Goal: Information Seeking & Learning: Learn about a topic

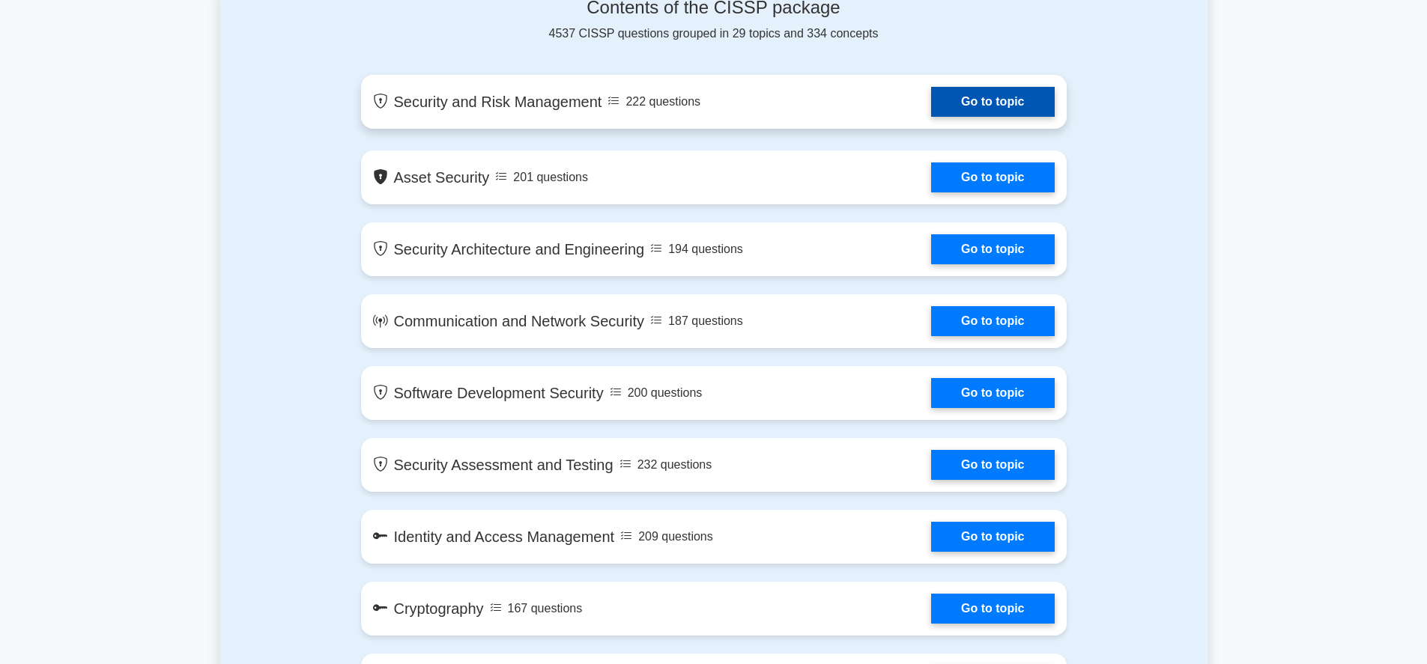
click at [979, 117] on link "Go to topic" at bounding box center [992, 102] width 123 height 30
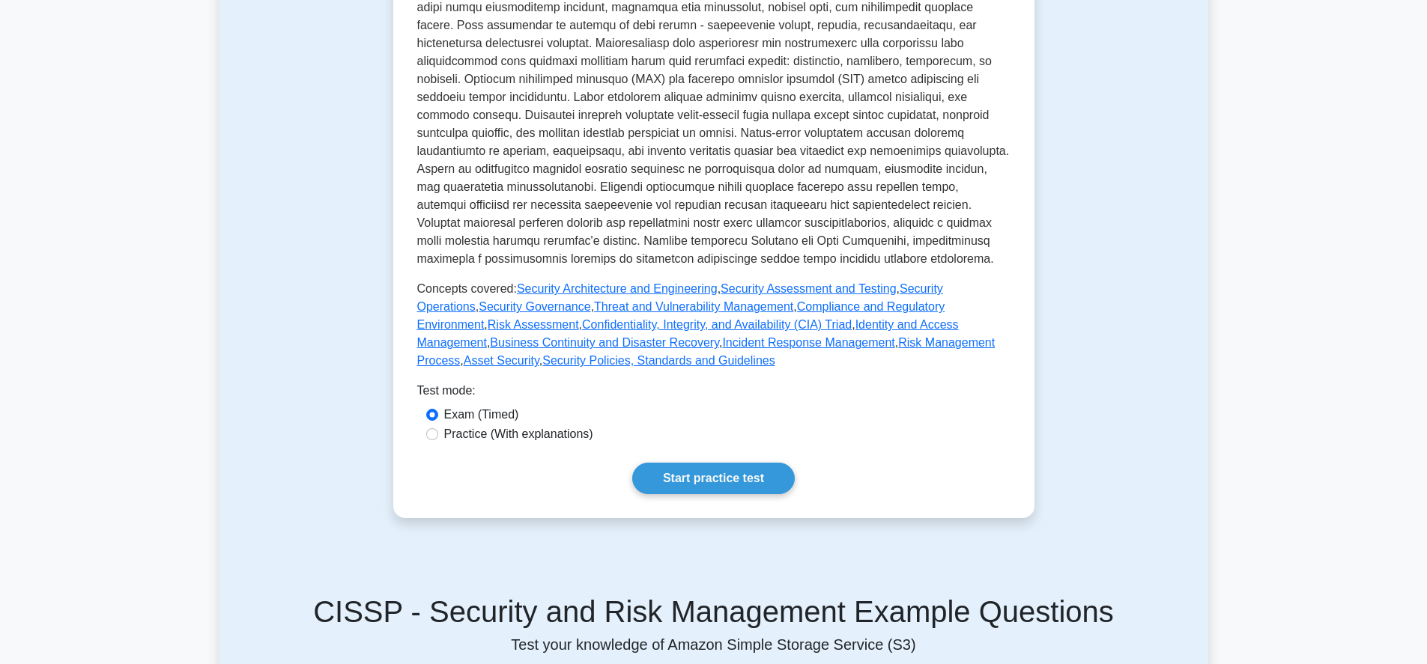
scroll to position [449, 0]
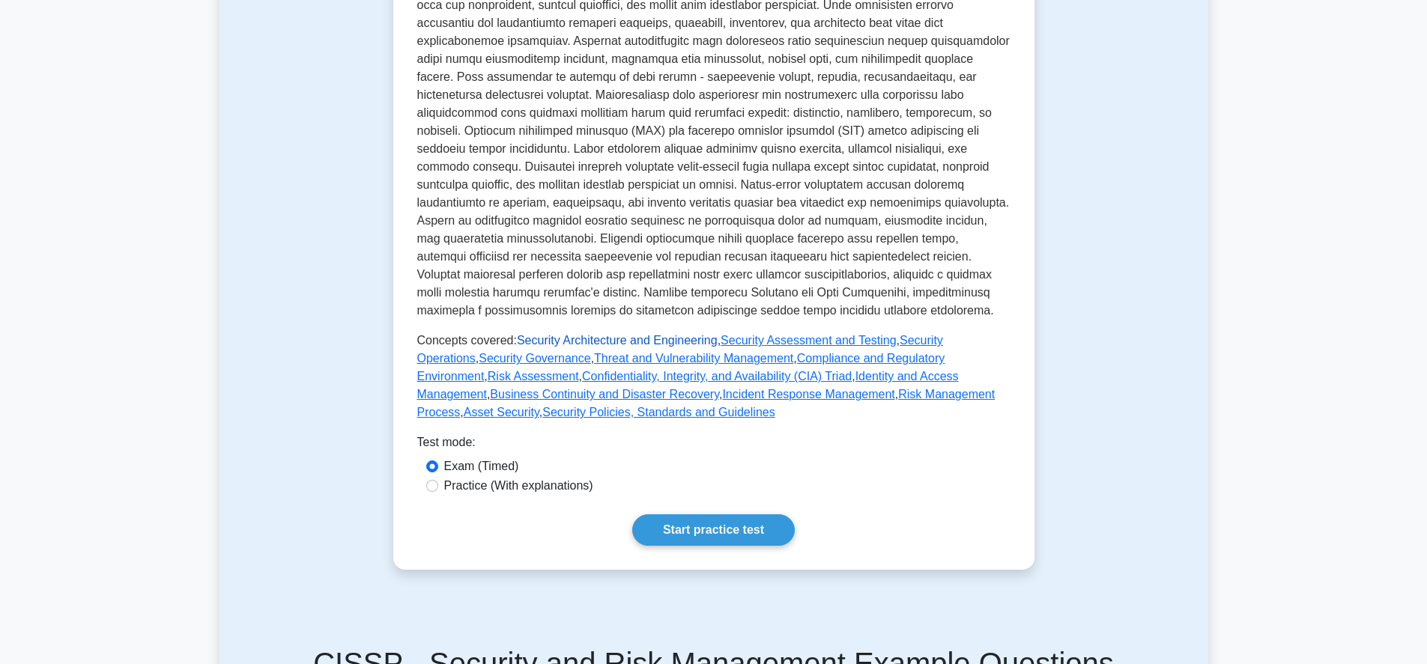
click at [628, 347] on link "Security Architecture and Engineering" at bounding box center [617, 340] width 201 height 13
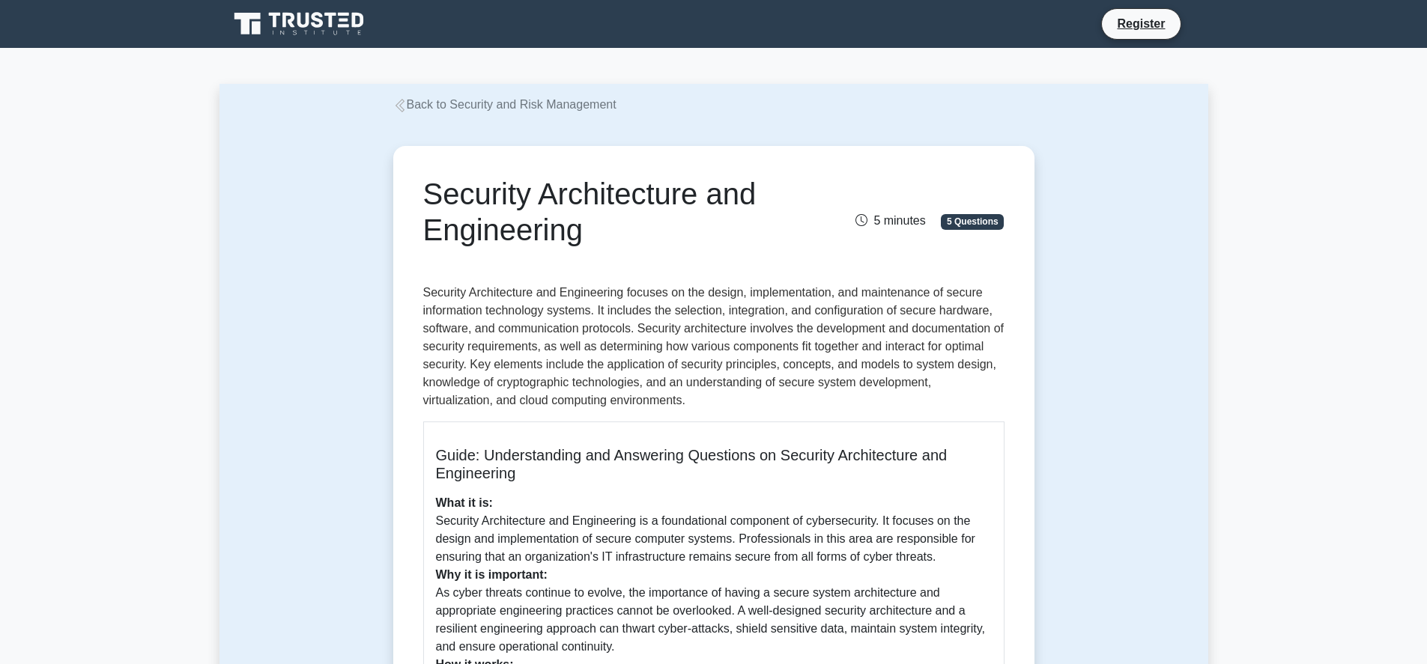
scroll to position [180, 0]
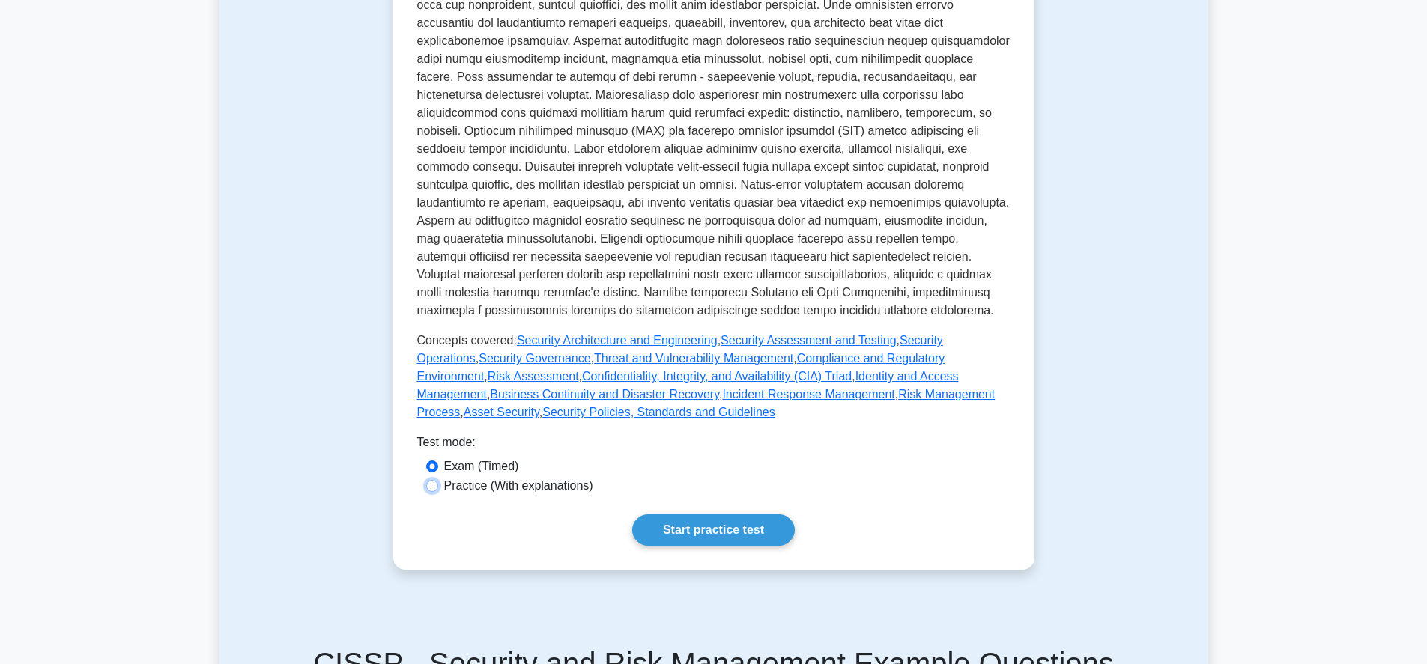
click at [434, 492] on input "Practice (With explanations)" at bounding box center [432, 486] width 12 height 12
radio input "true"
click at [703, 546] on link "Start practice test" at bounding box center [713, 530] width 163 height 31
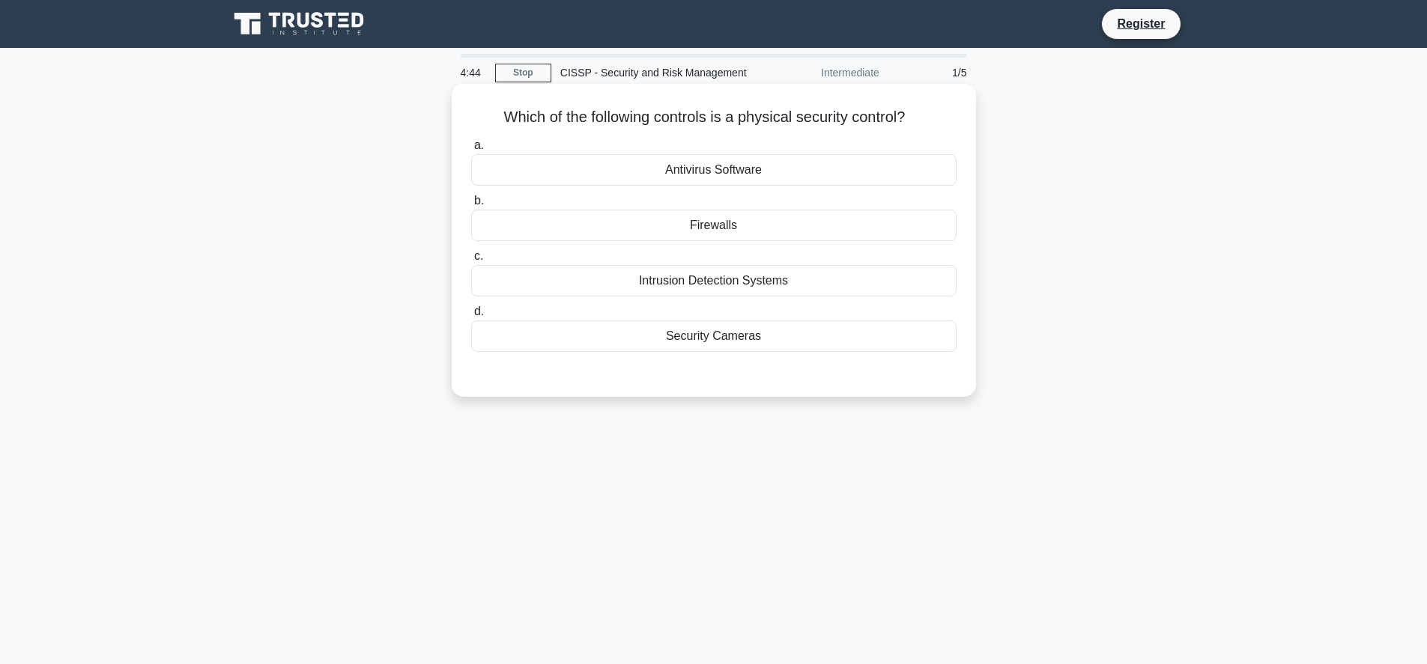
click at [727, 352] on div "Security Cameras" at bounding box center [713, 336] width 485 height 31
click at [471, 317] on input "d. Security Cameras" at bounding box center [471, 312] width 0 height 10
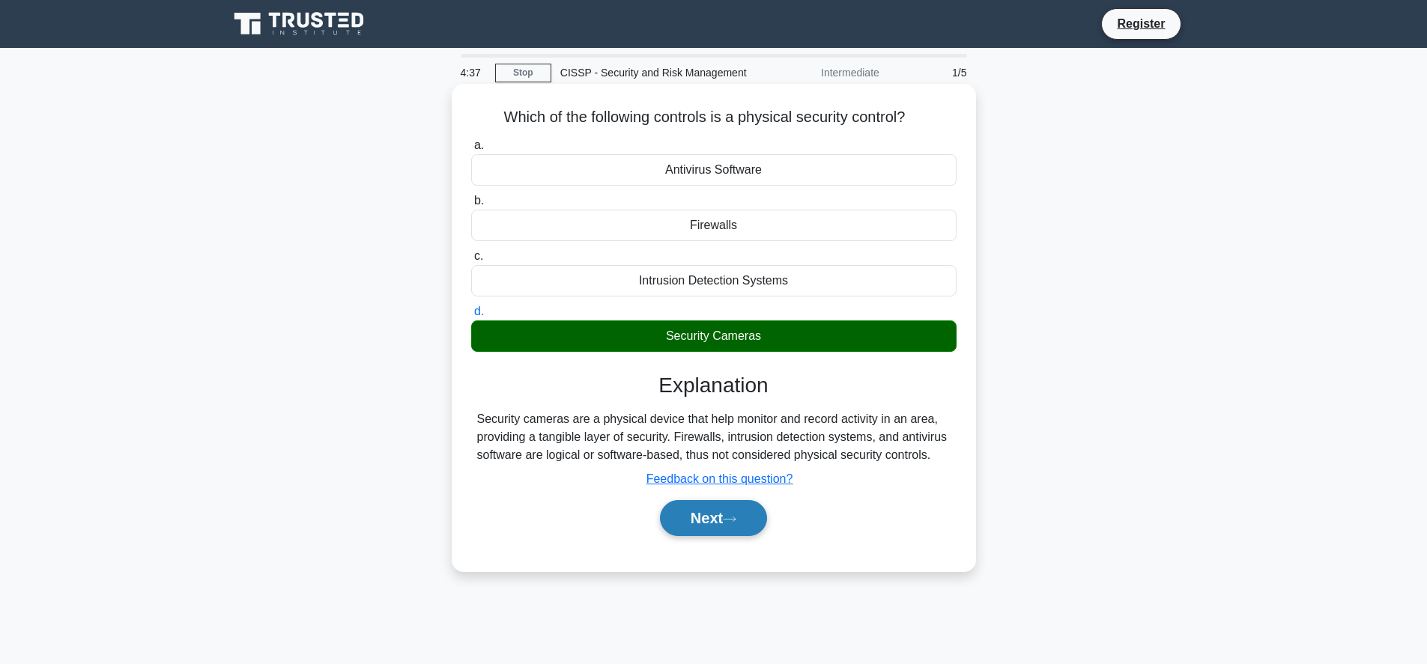
click at [732, 536] on button "Next" at bounding box center [713, 518] width 107 height 36
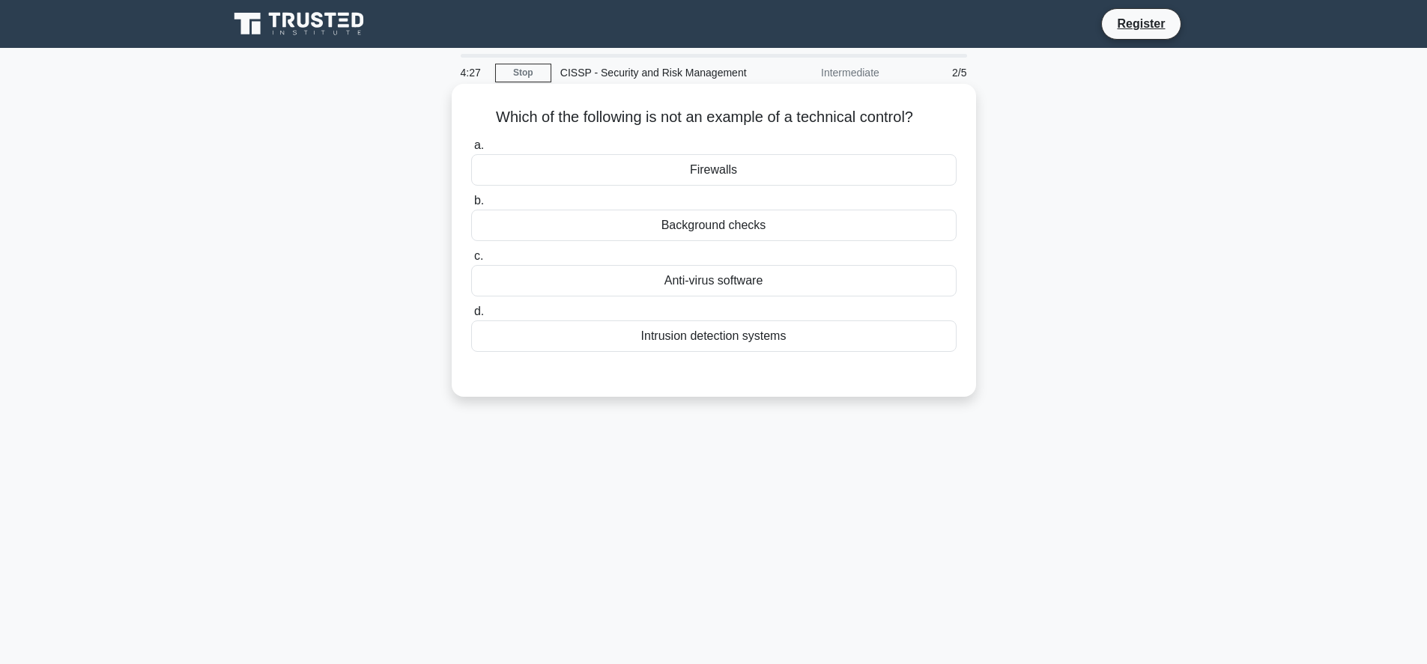
click at [744, 241] on div "Background checks" at bounding box center [713, 225] width 485 height 31
click at [471, 206] on input "b. Background checks" at bounding box center [471, 201] width 0 height 10
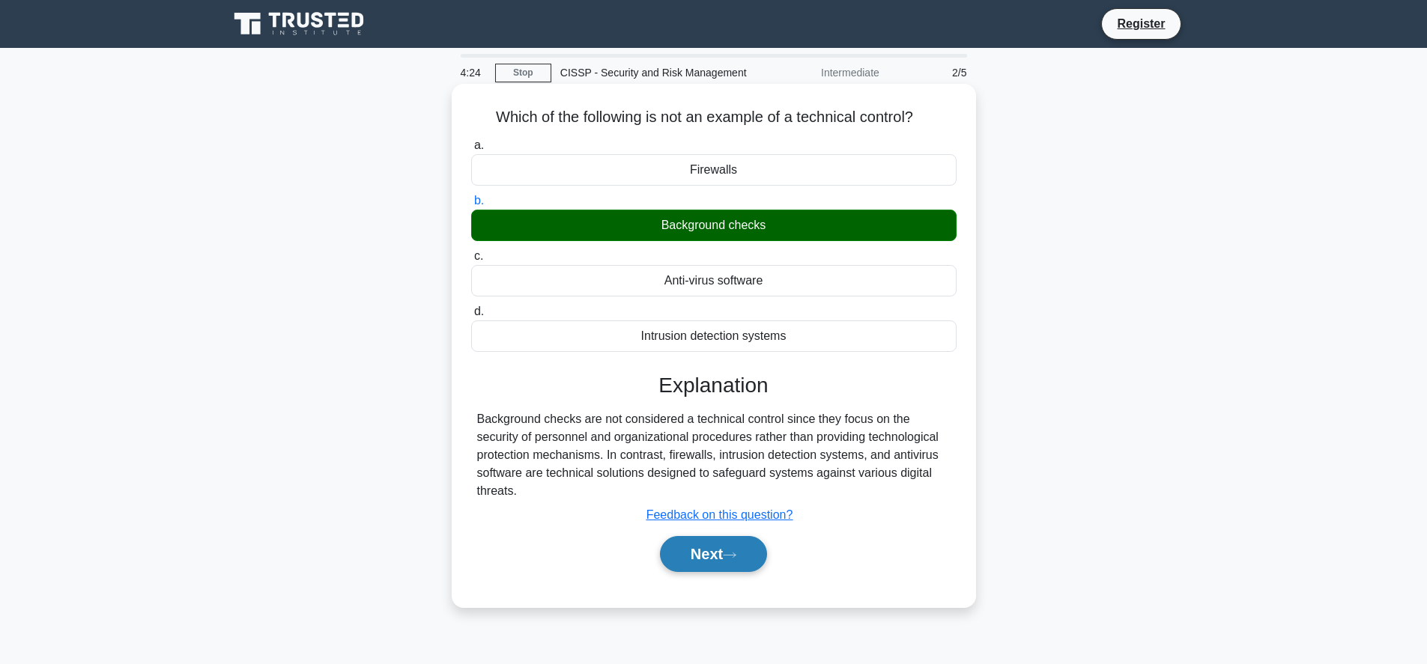
click at [718, 572] on button "Next" at bounding box center [713, 554] width 107 height 36
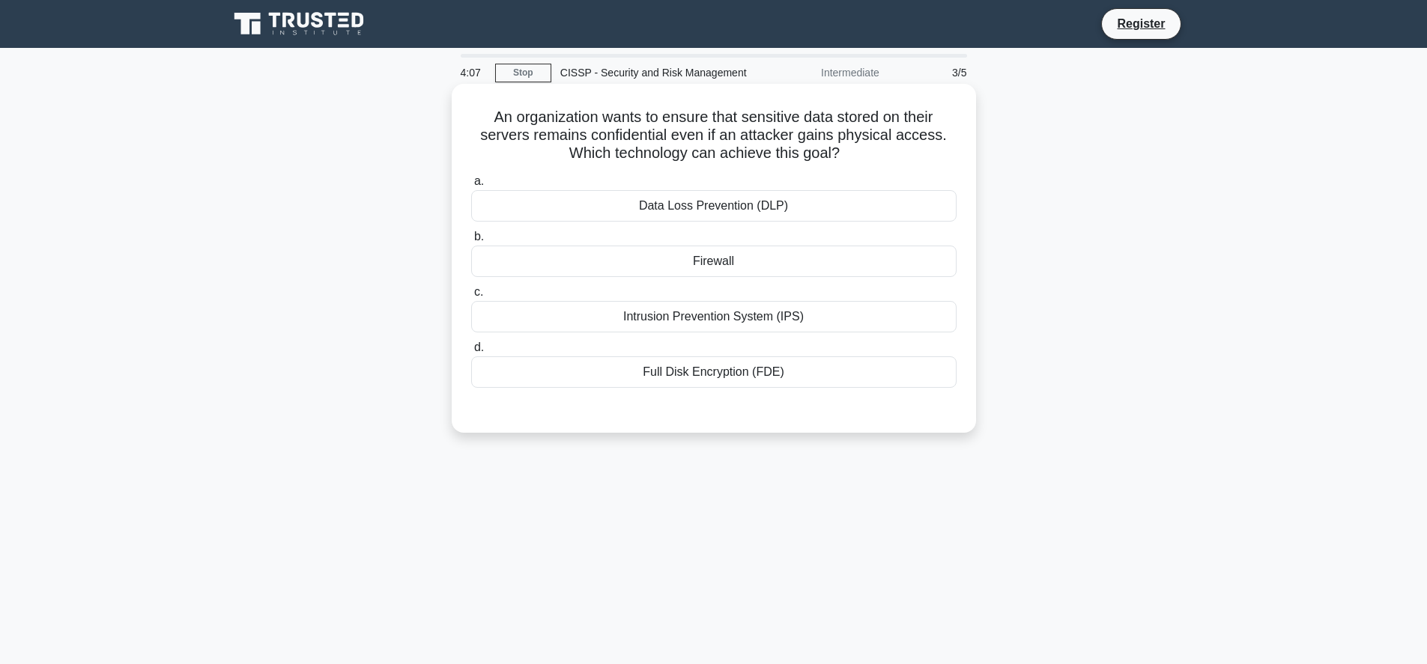
click at [712, 388] on div "Full Disk Encryption (FDE)" at bounding box center [713, 372] width 485 height 31
click at [471, 353] on input "d. Full Disk Encryption (FDE)" at bounding box center [471, 348] width 0 height 10
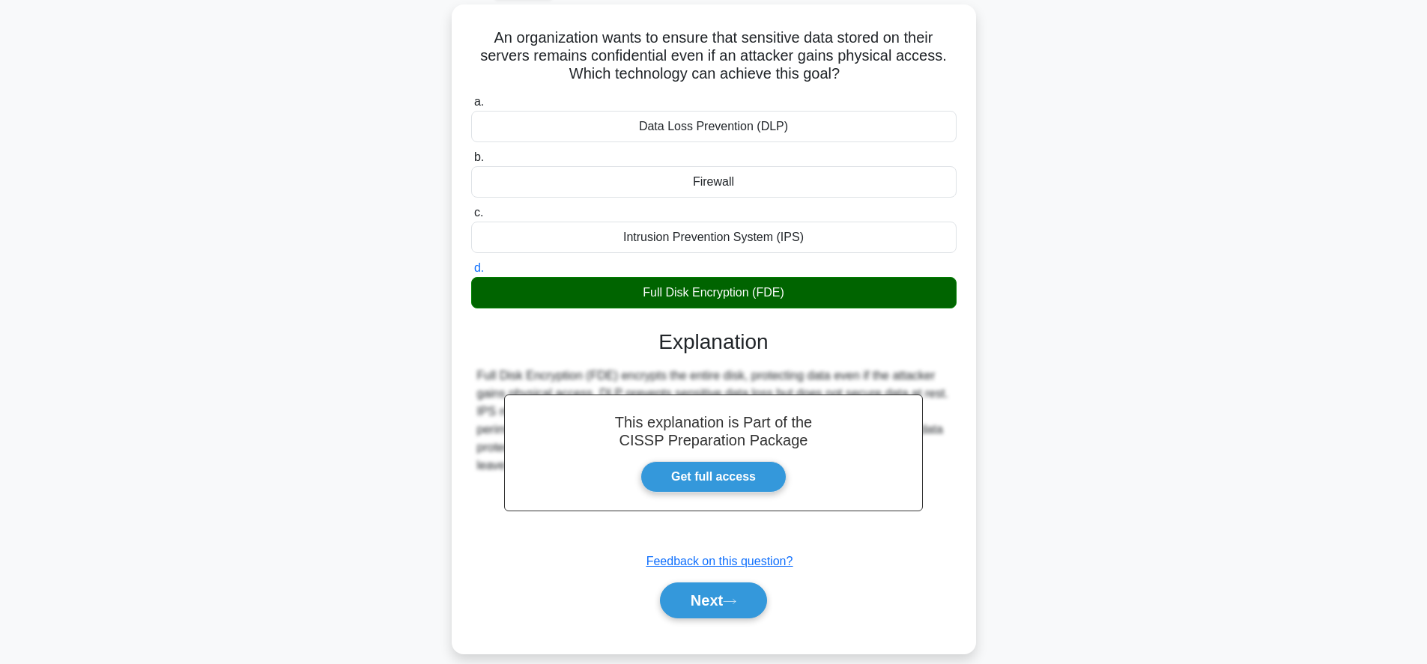
scroll to position [145, 0]
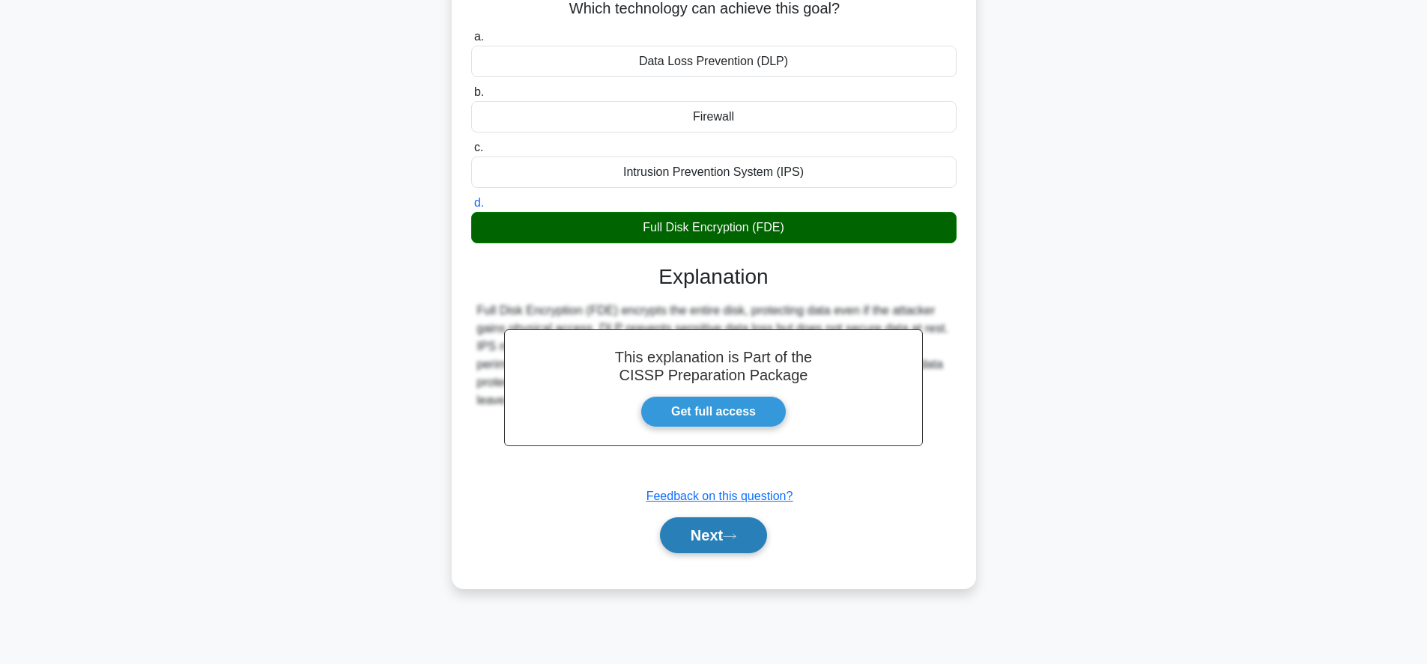
click at [745, 554] on button "Next" at bounding box center [713, 536] width 107 height 36
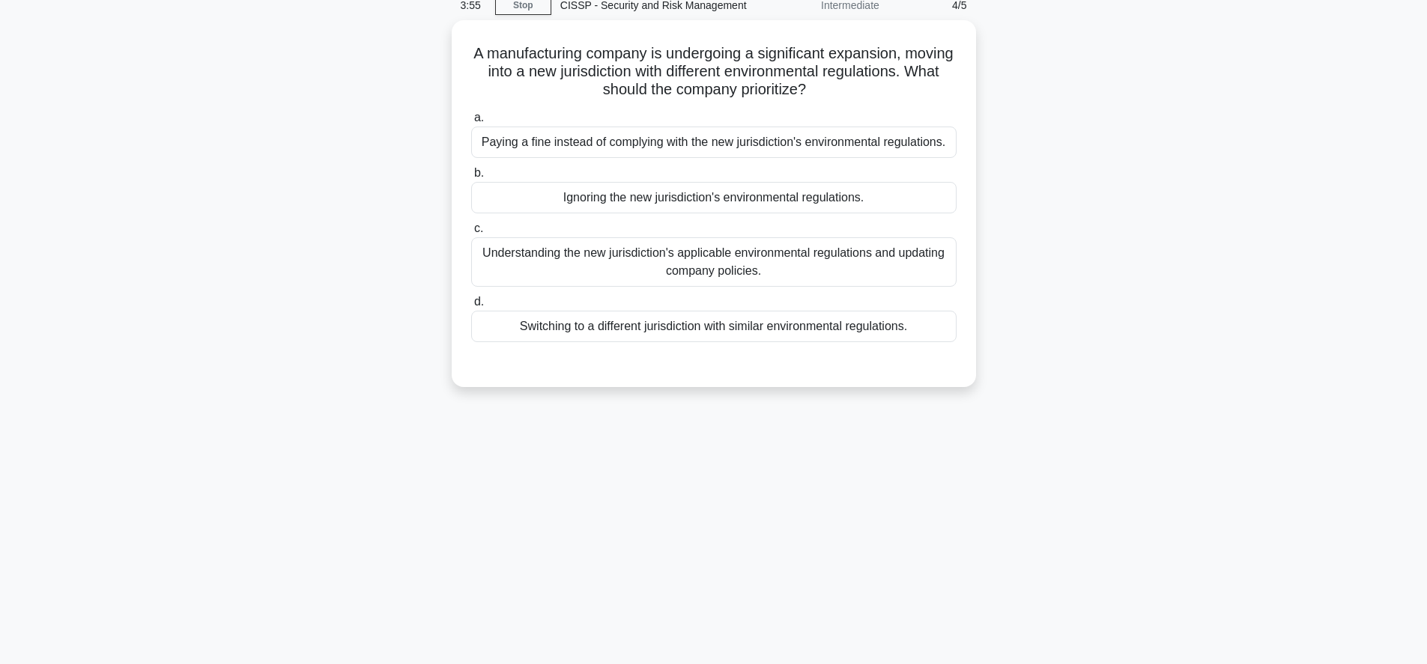
scroll to position [0, 0]
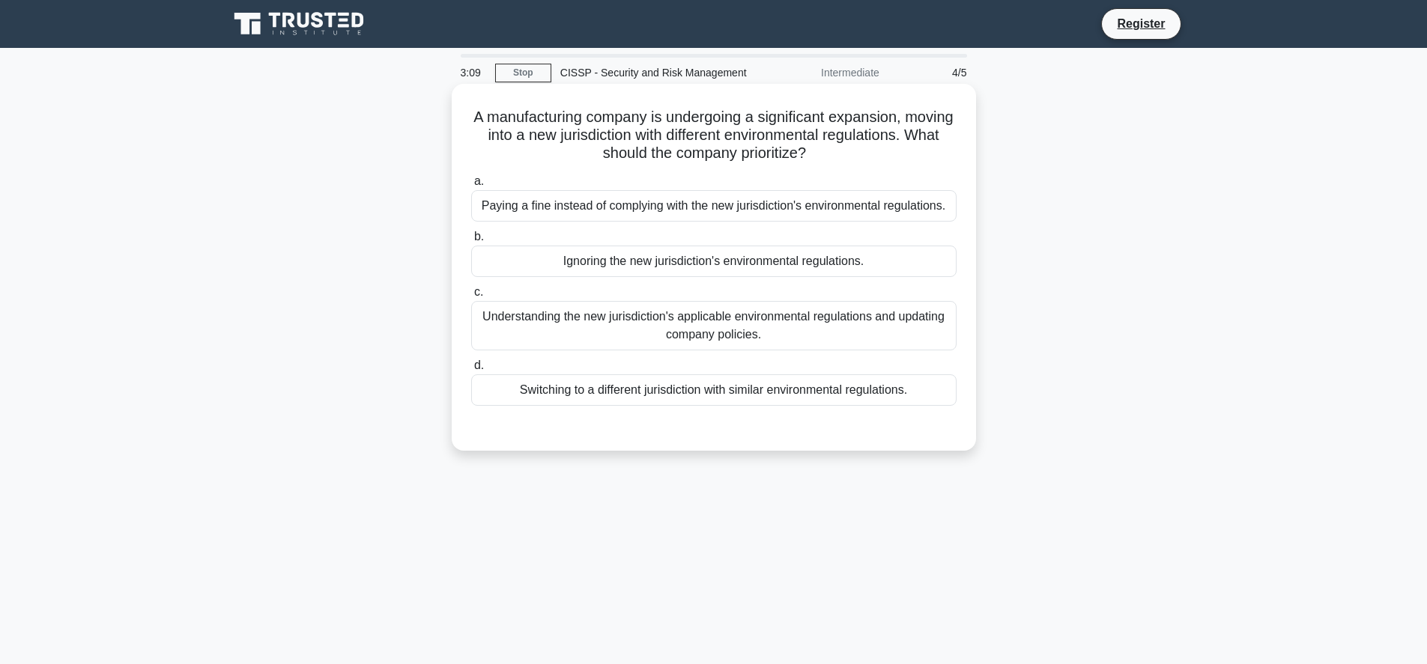
click at [738, 351] on div "Understanding the new jurisdiction's applicable environmental regulations and u…" at bounding box center [713, 325] width 485 height 49
click at [471, 297] on input "c. Understanding the new jurisdiction's applicable environmental regulations an…" at bounding box center [471, 293] width 0 height 10
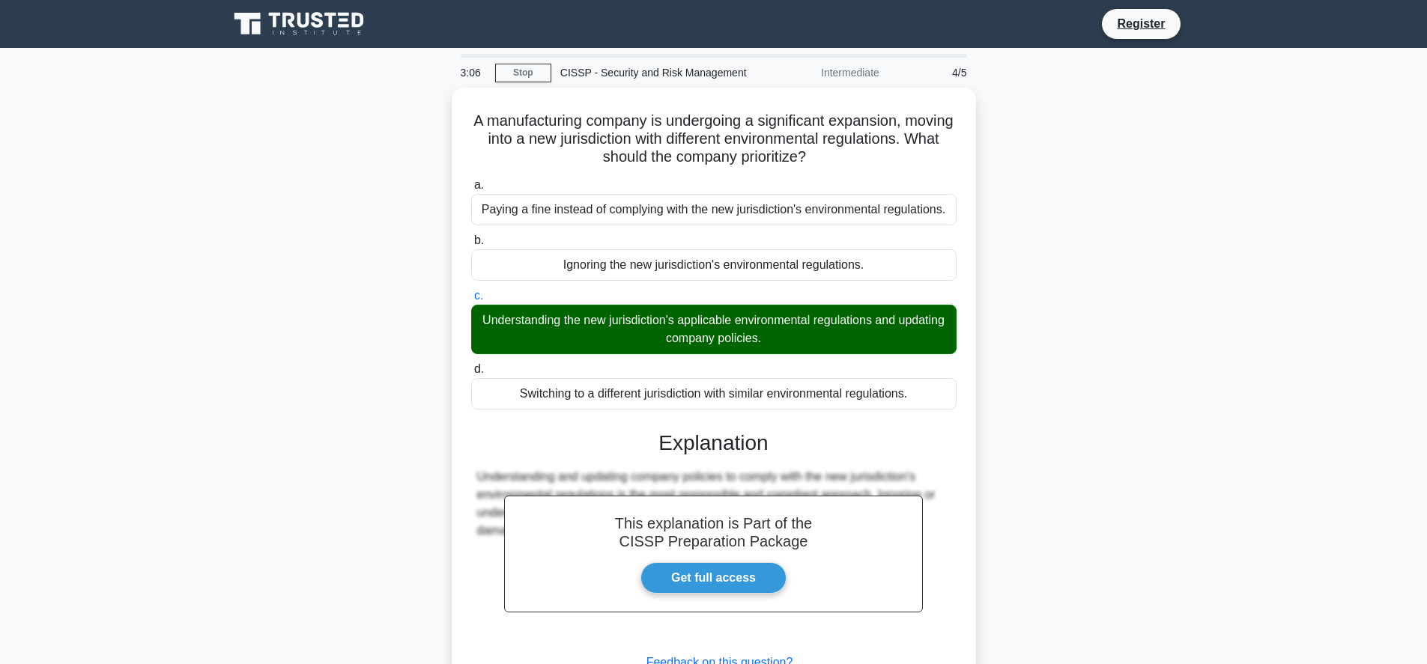
scroll to position [152, 0]
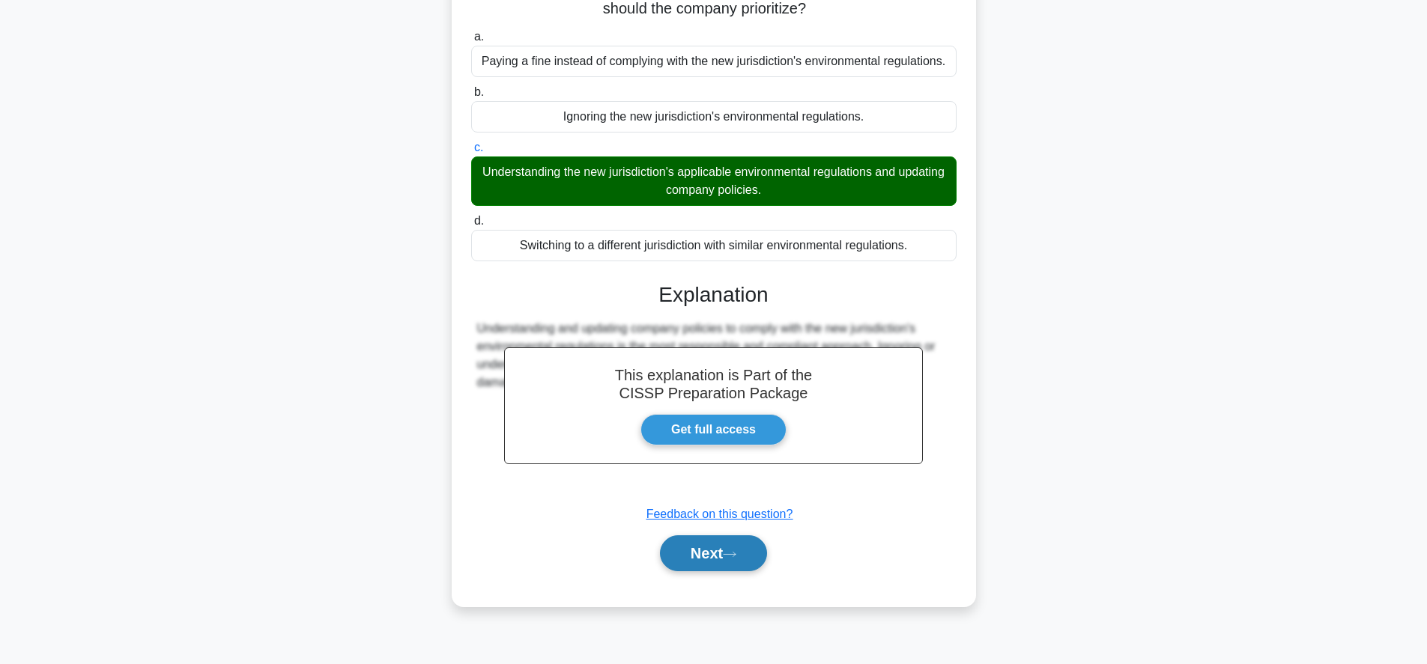
click at [689, 572] on button "Next" at bounding box center [713, 554] width 107 height 36
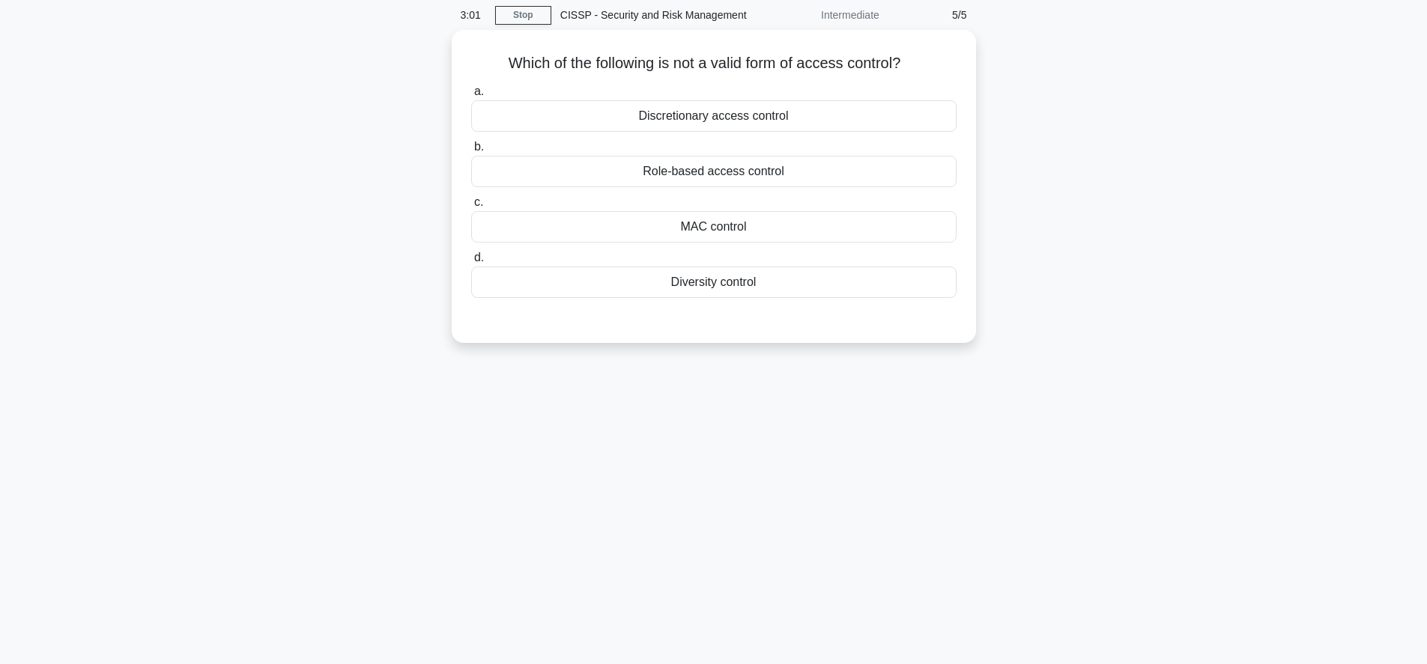
scroll to position [0, 0]
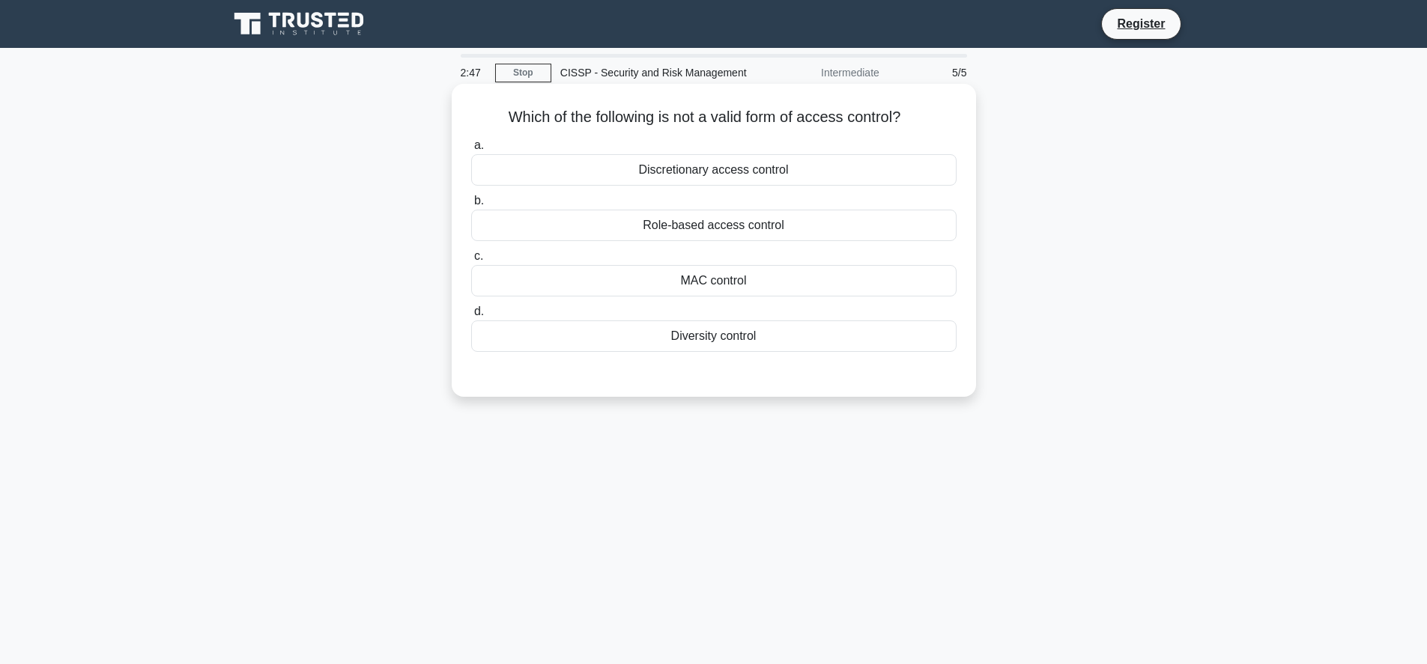
click at [721, 352] on div "Diversity control" at bounding box center [713, 336] width 485 height 31
click at [471, 317] on input "d. Diversity control" at bounding box center [471, 312] width 0 height 10
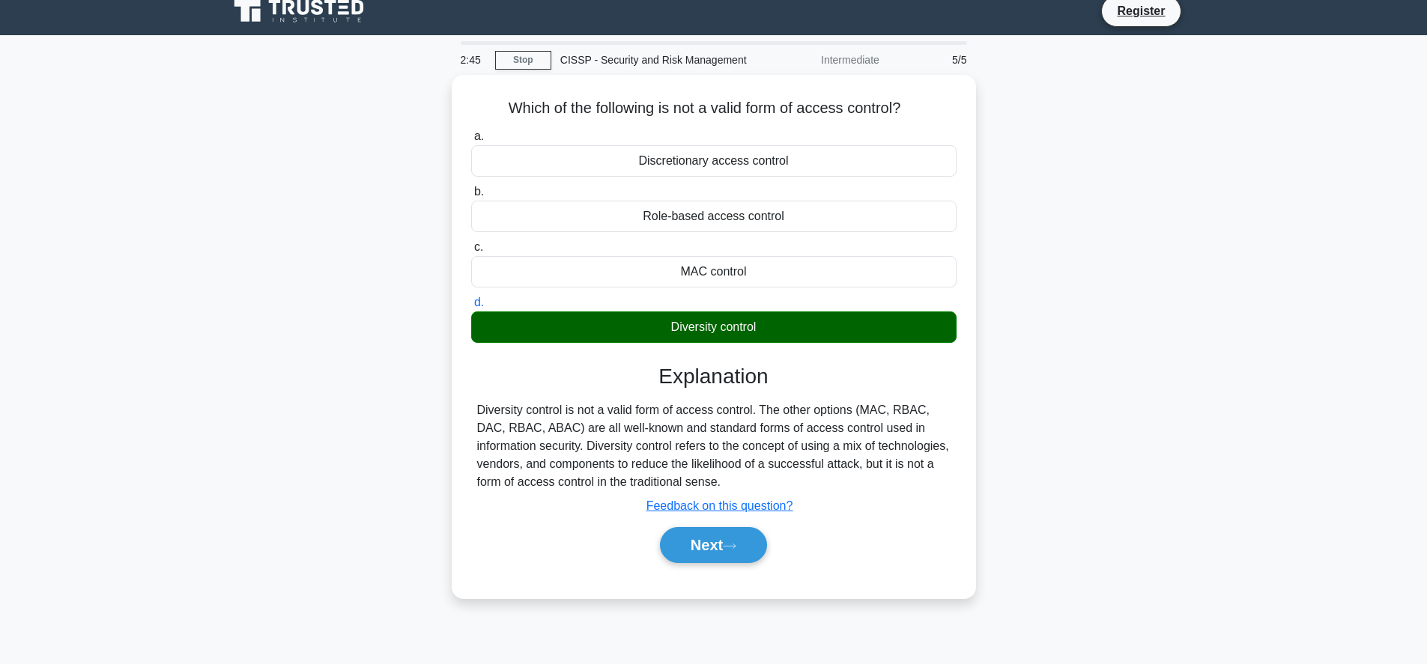
scroll to position [145, 0]
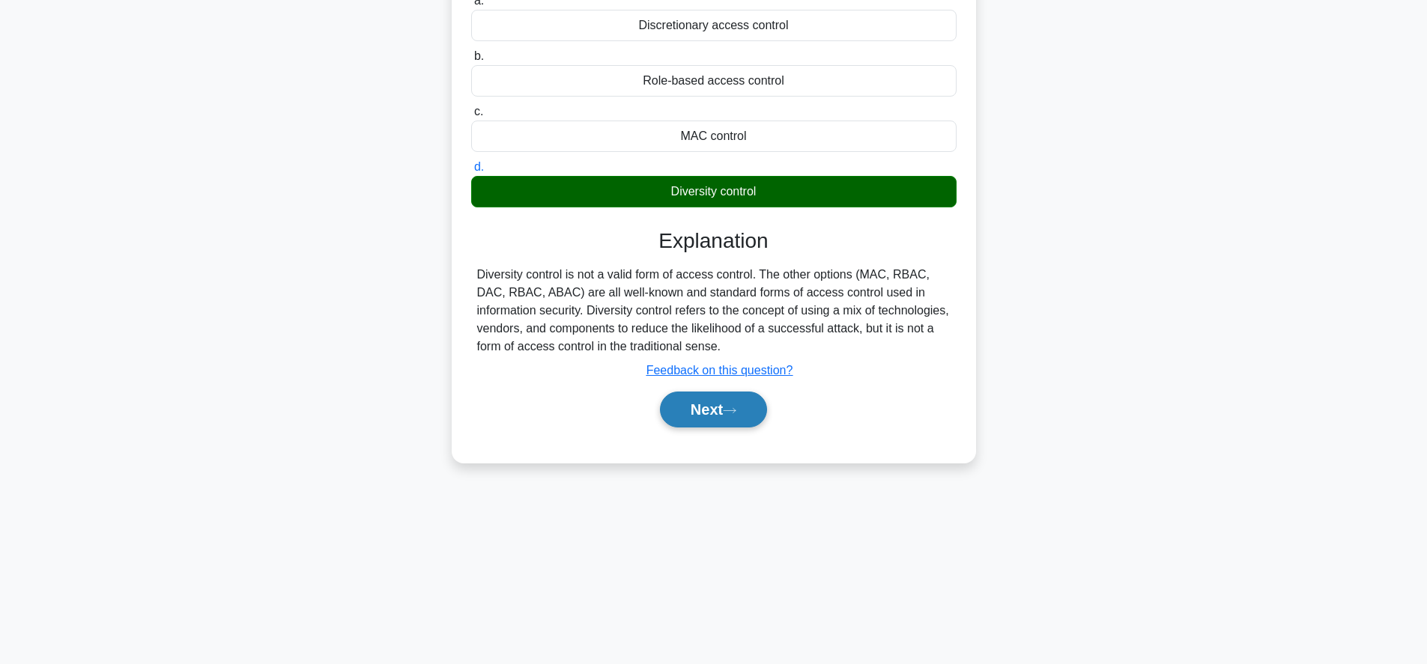
click at [706, 428] on button "Next" at bounding box center [713, 410] width 107 height 36
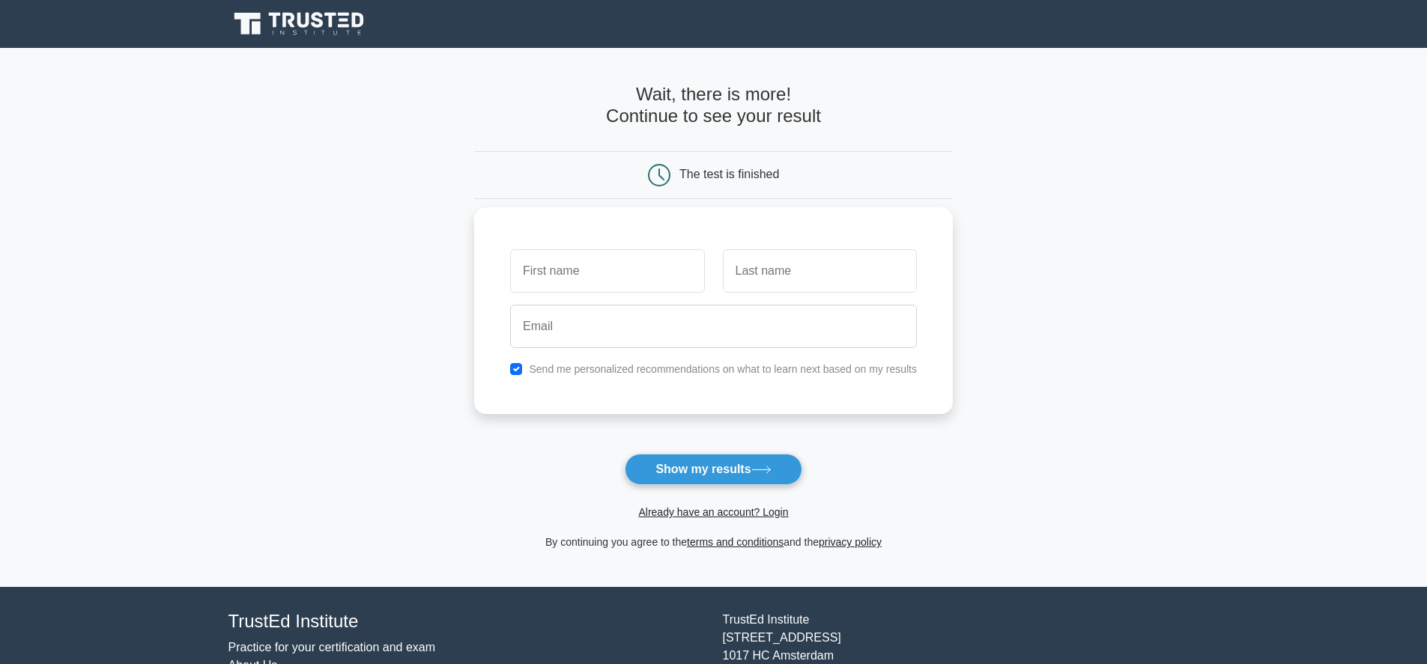
click at [555, 268] on input "text" at bounding box center [607, 270] width 194 height 43
type input "VENANCE"
type input "NTANDU"
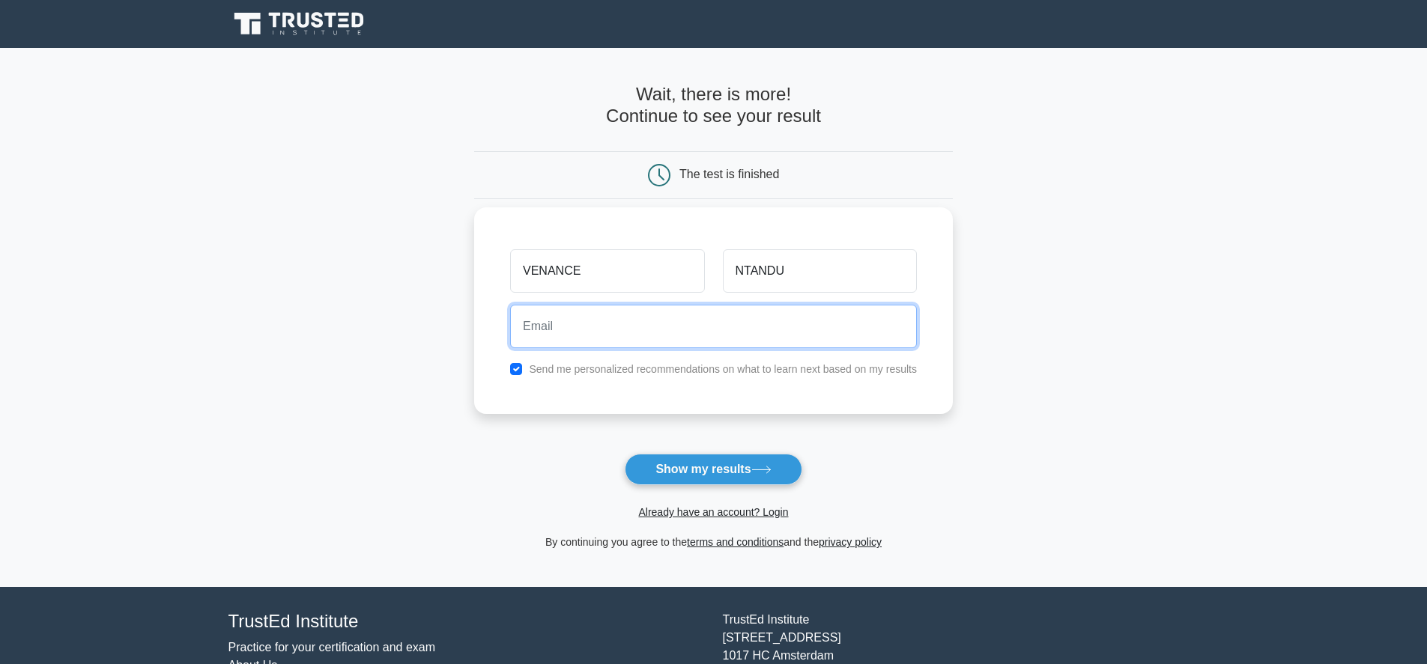
click at [633, 333] on input "email" at bounding box center [713, 326] width 407 height 43
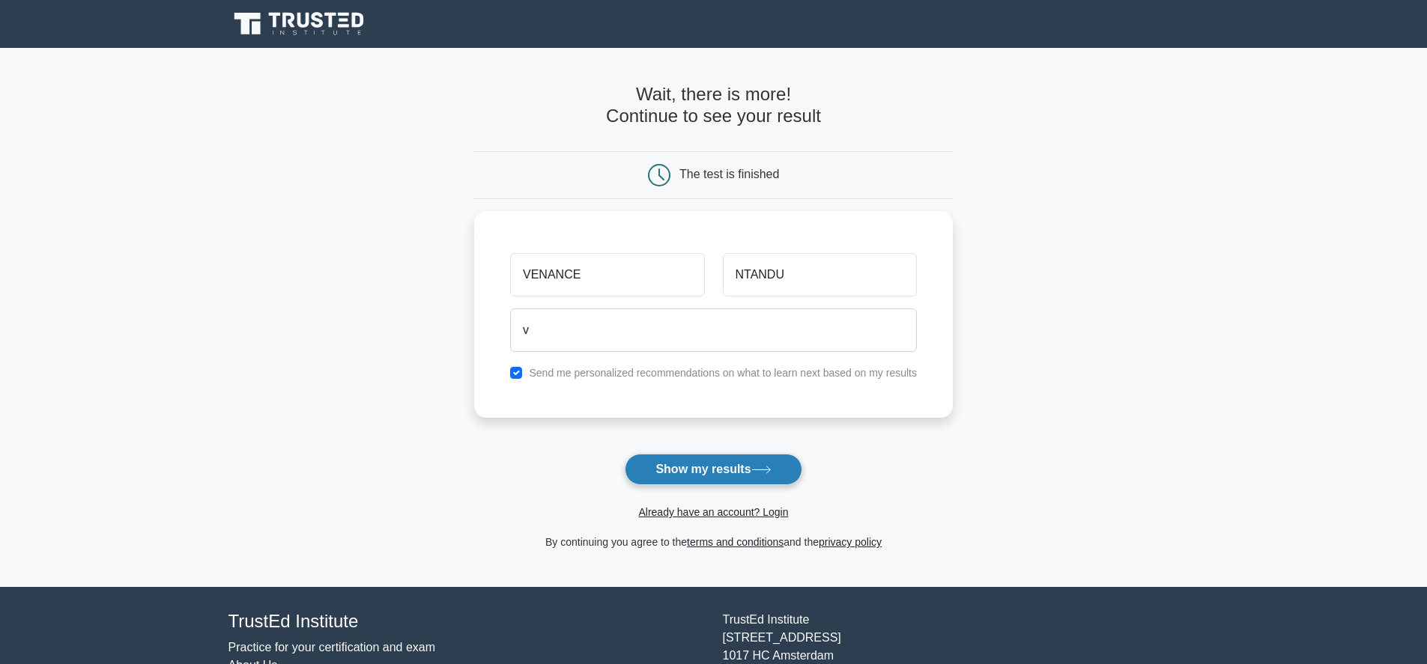
click at [737, 469] on button "Show my results" at bounding box center [713, 469] width 177 height 31
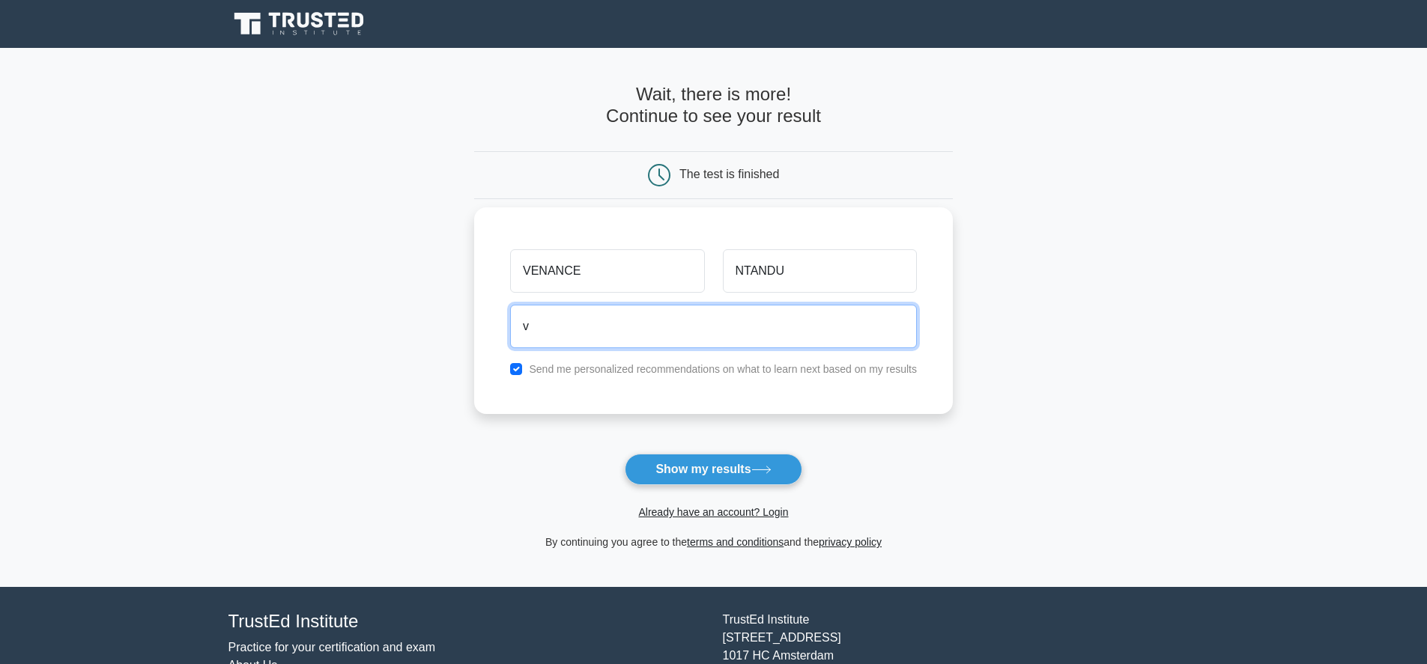
click at [571, 325] on input "v" at bounding box center [713, 326] width 407 height 43
type input "[EMAIL_ADDRESS][DOMAIN_NAME]"
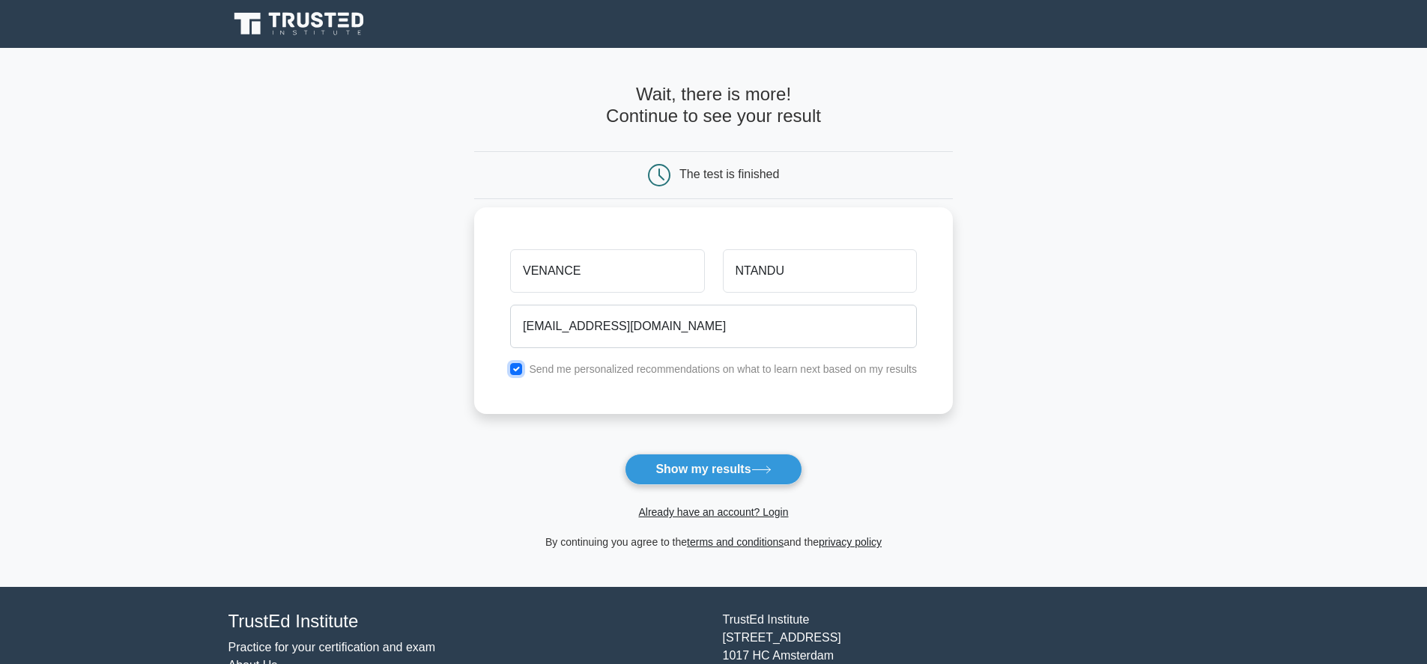
click at [510, 366] on input "checkbox" at bounding box center [516, 369] width 12 height 12
checkbox input "false"
click at [701, 469] on button "Show my results" at bounding box center [713, 469] width 177 height 31
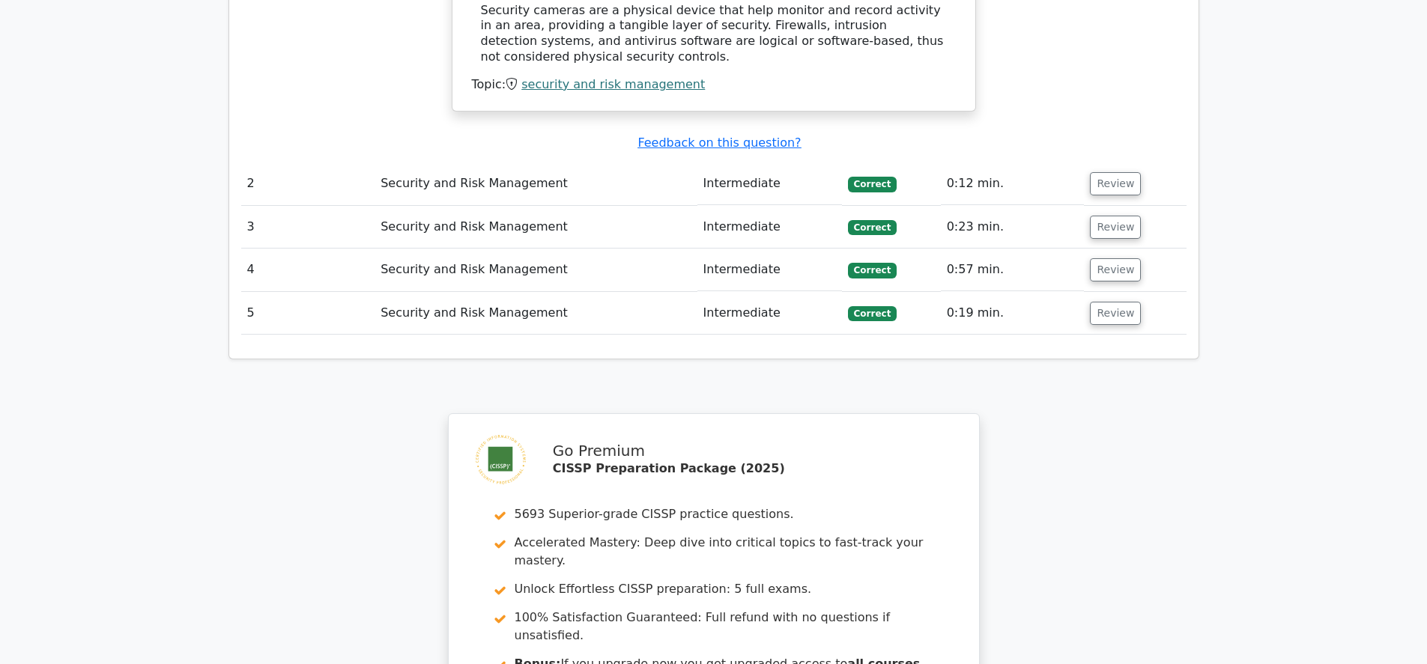
scroll to position [1438, 0]
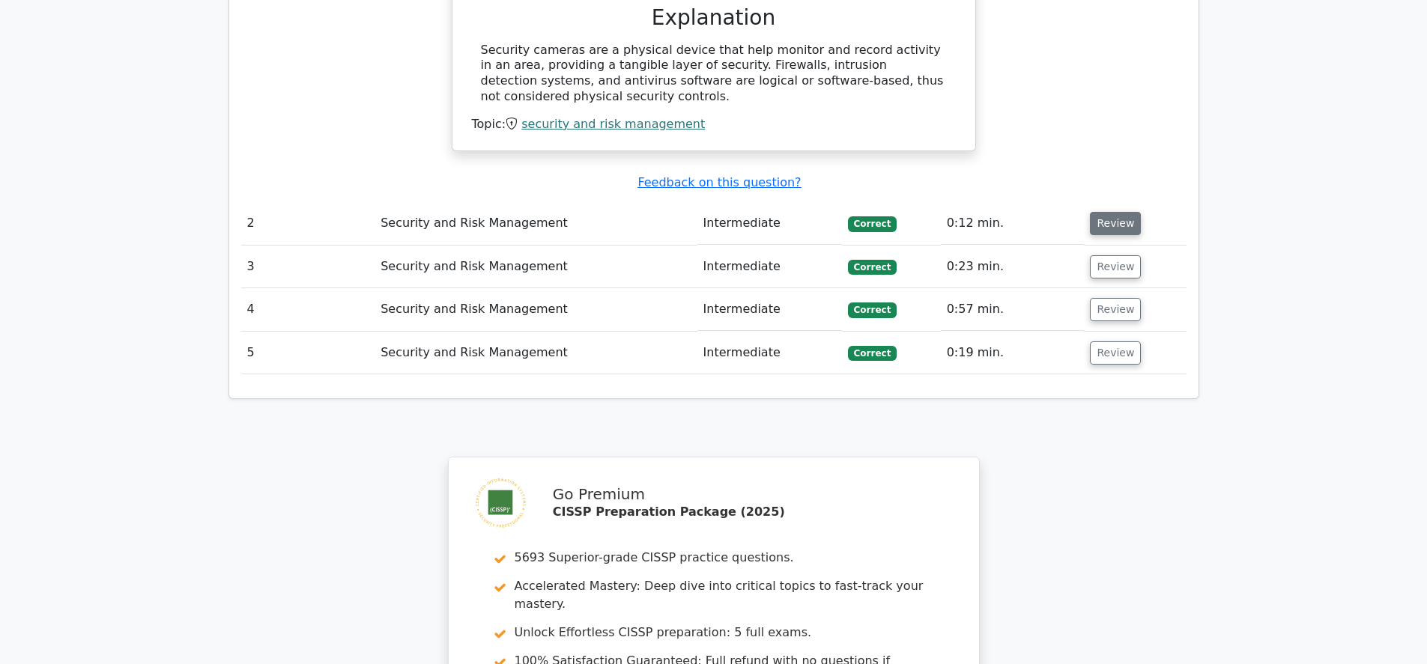
click at [1109, 212] on button "Review" at bounding box center [1115, 223] width 51 height 23
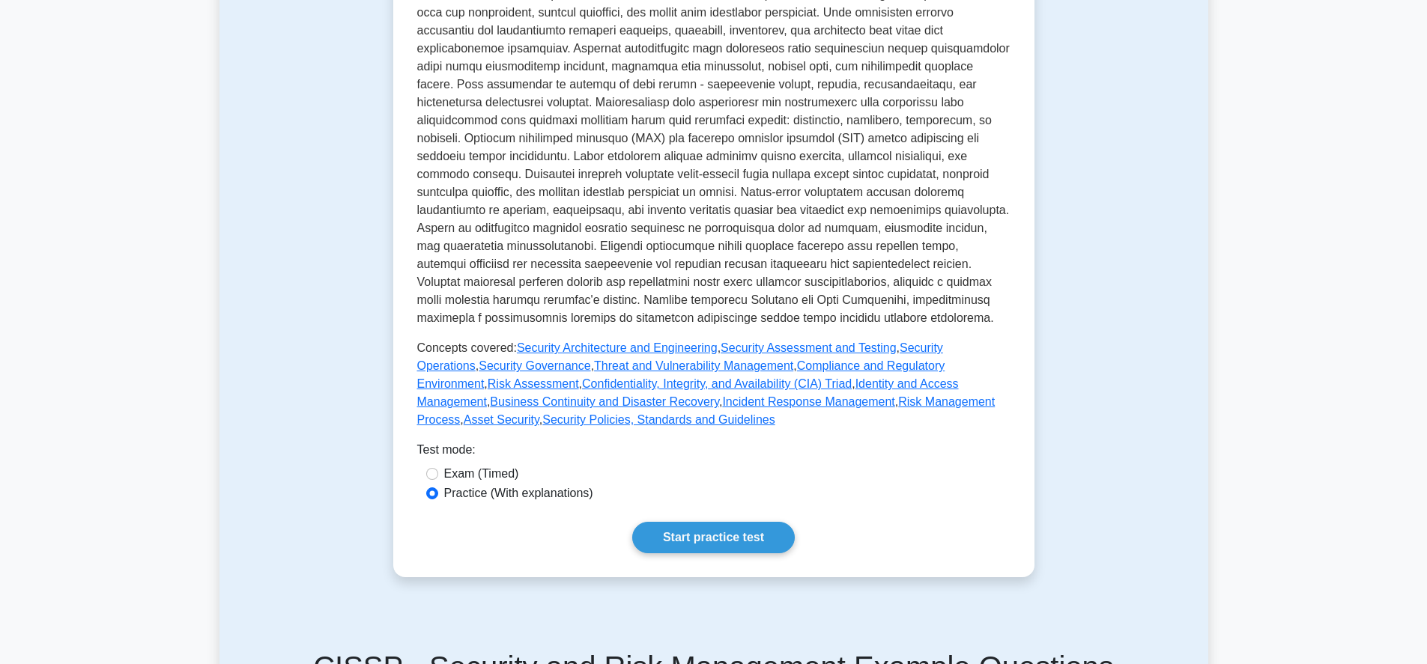
scroll to position [449, 0]
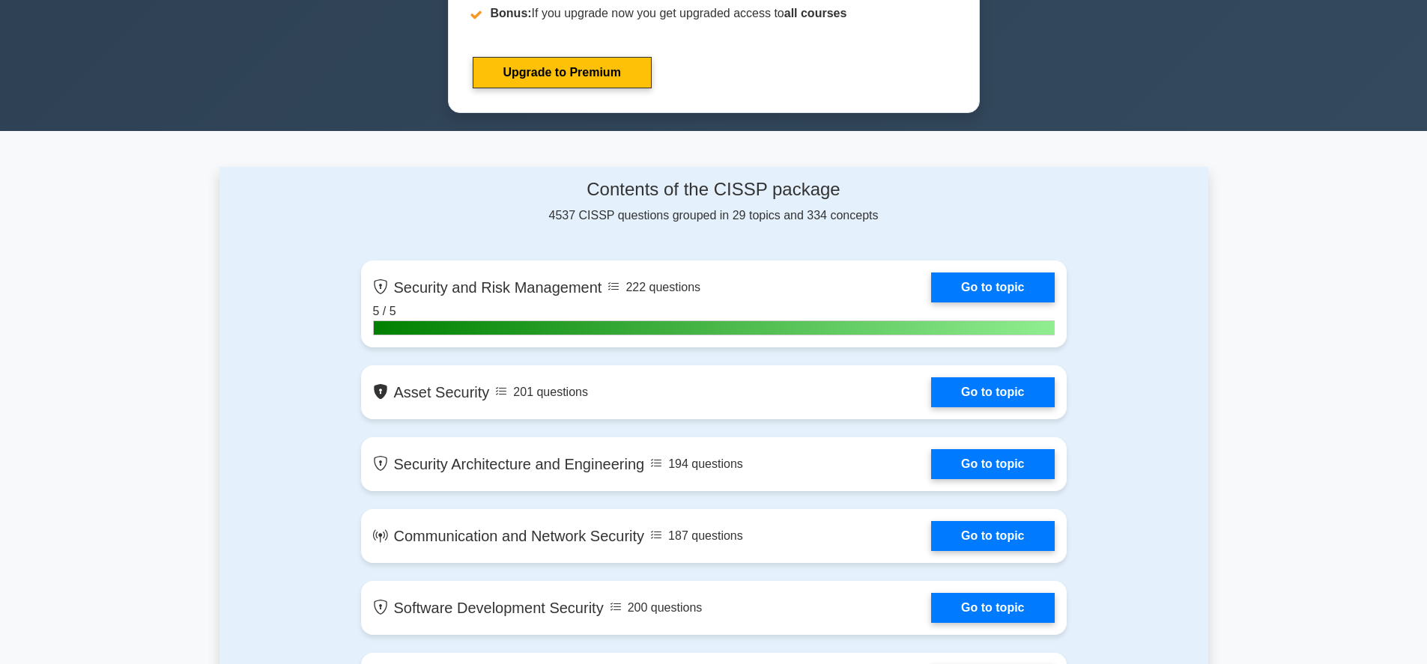
scroll to position [809, 0]
